Goal: Find contact information: Find contact information

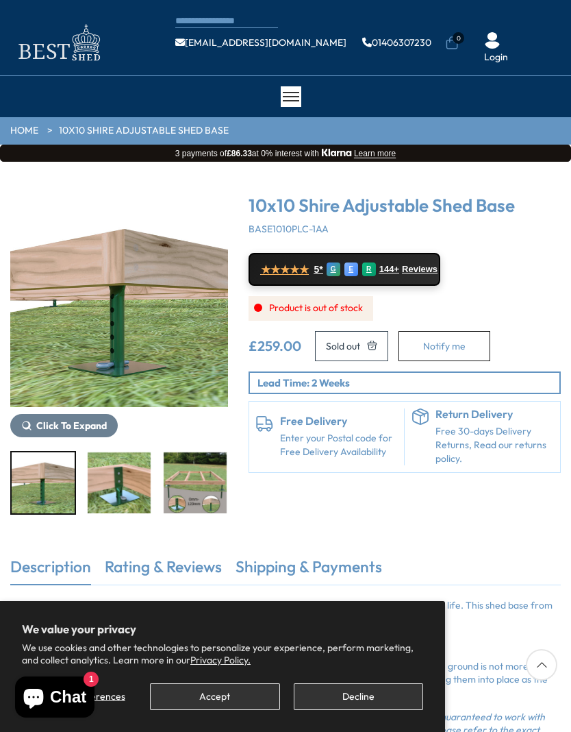
click at [204, 695] on button "Accept" at bounding box center [214, 696] width 129 height 27
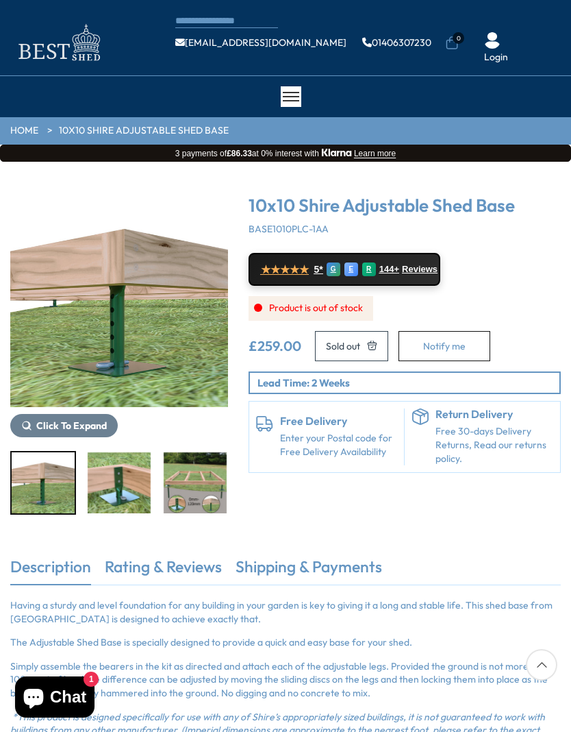
click at [553, 20] on div "CONTACT US Shipping Warranty Shop info@bestshed.co.uk 01406307230 0 Login" at bounding box center [285, 38] width 571 height 76
click at [541, 49] on ul "info@bestshed.co.uk 01406307230 0 Login" at bounding box center [368, 42] width 386 height 43
